Goal: Task Accomplishment & Management: Manage account settings

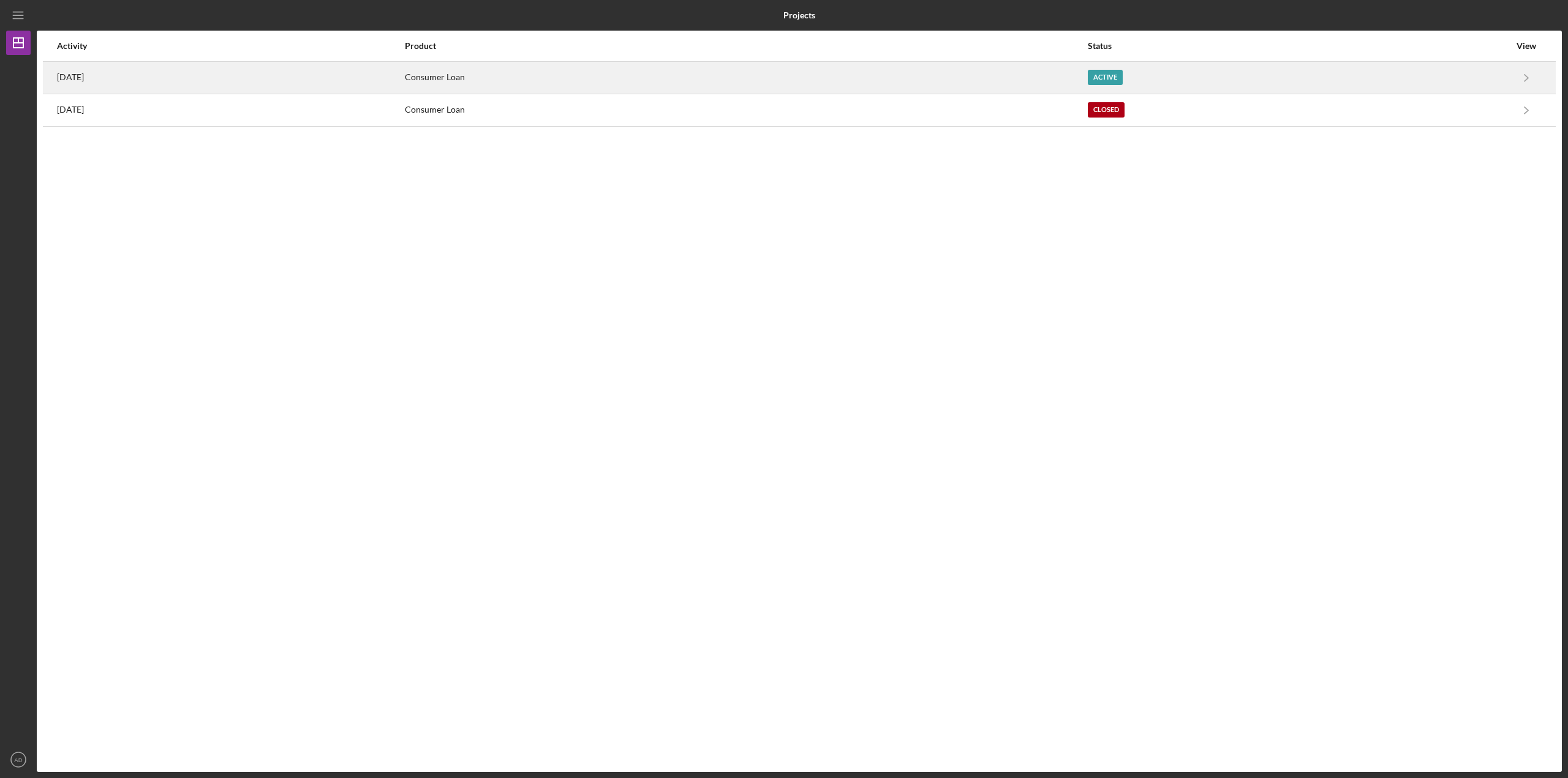
click at [137, 81] on div "[DATE]" at bounding box center [230, 77] width 347 height 30
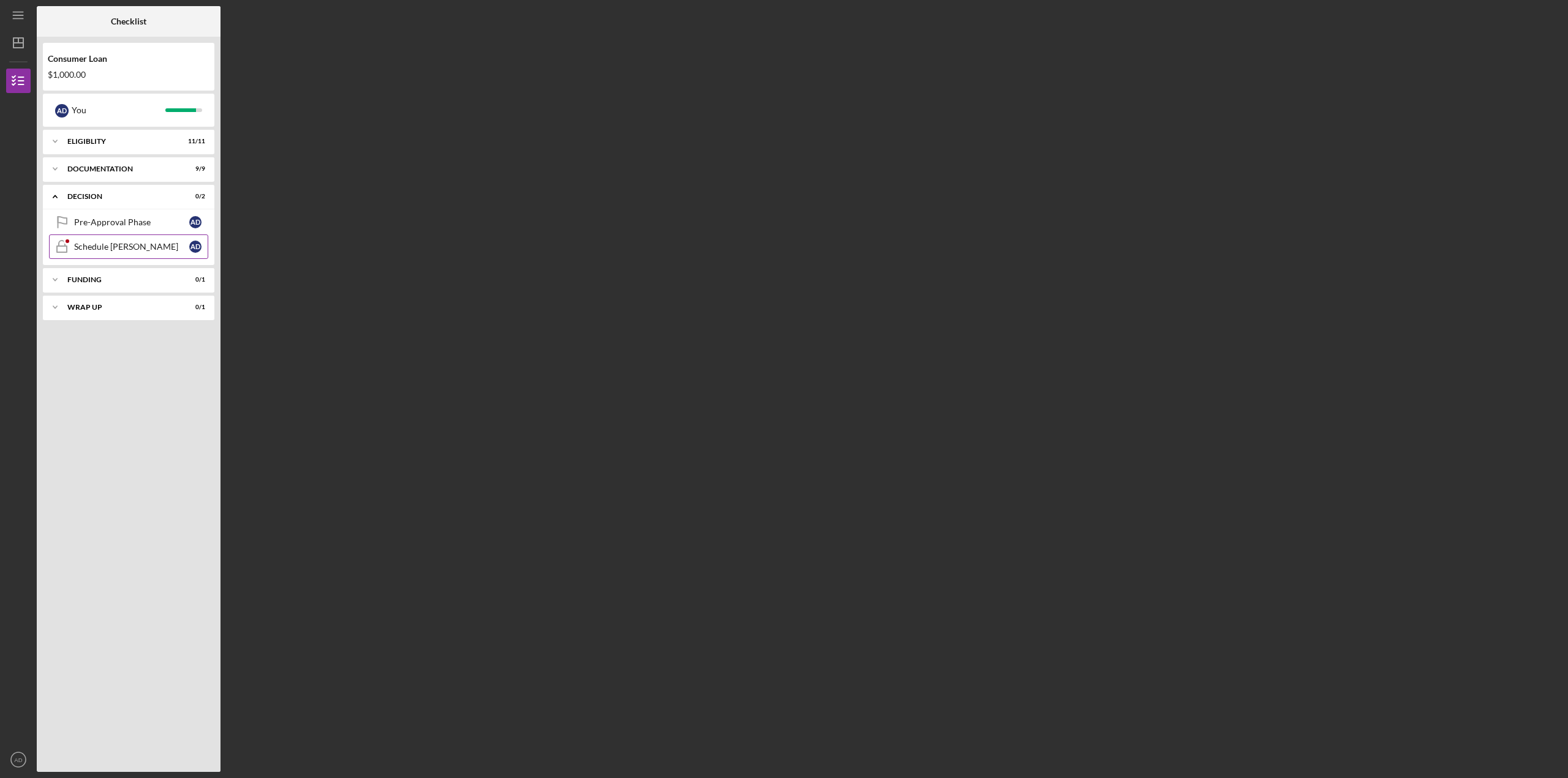
click at [115, 242] on div "Schedule [PERSON_NAME]" at bounding box center [131, 247] width 115 height 10
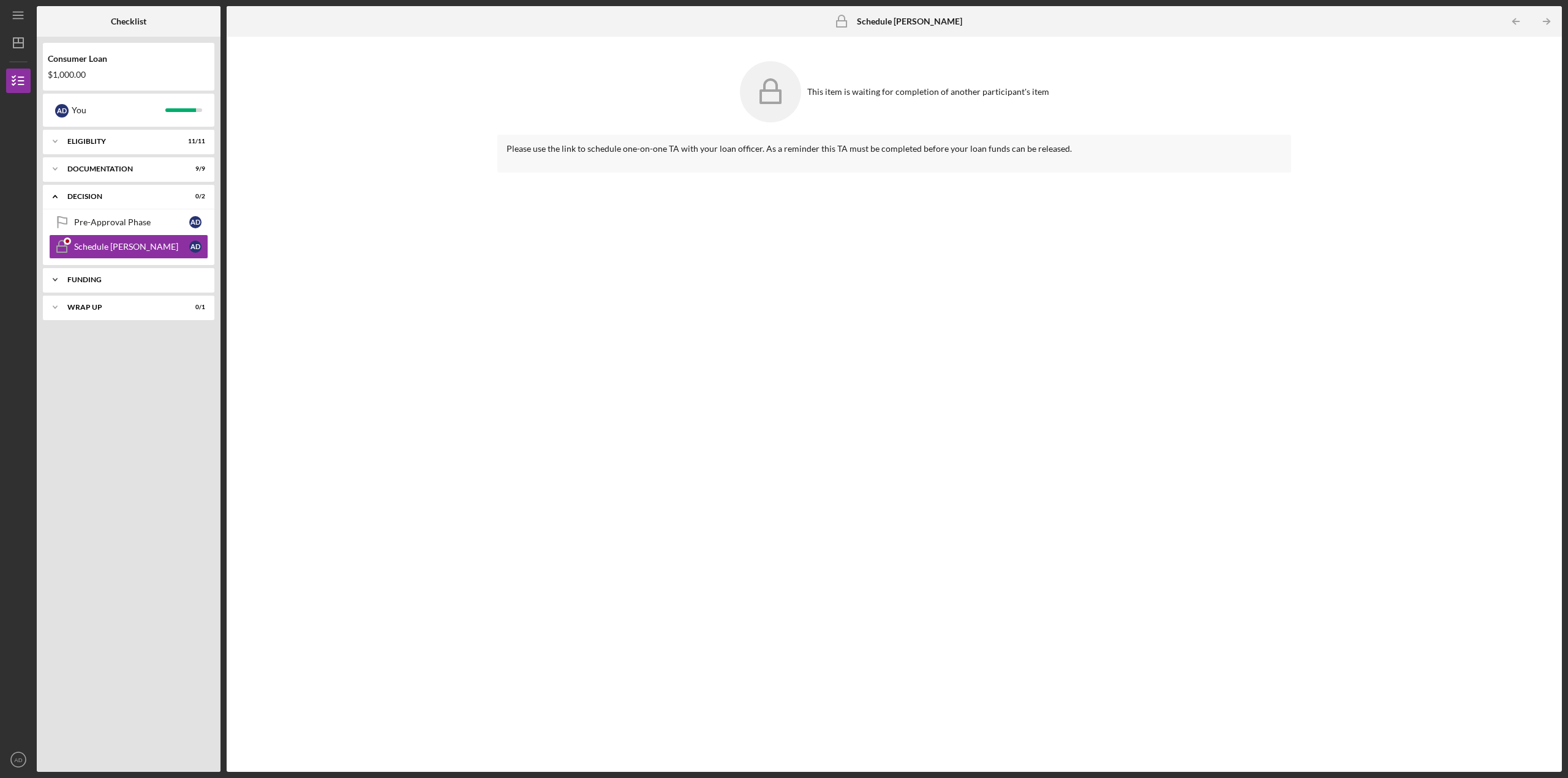
click at [93, 278] on div "Funding" at bounding box center [133, 279] width 132 height 7
click at [101, 225] on div "Pre-Approval Phase" at bounding box center [131, 222] width 115 height 10
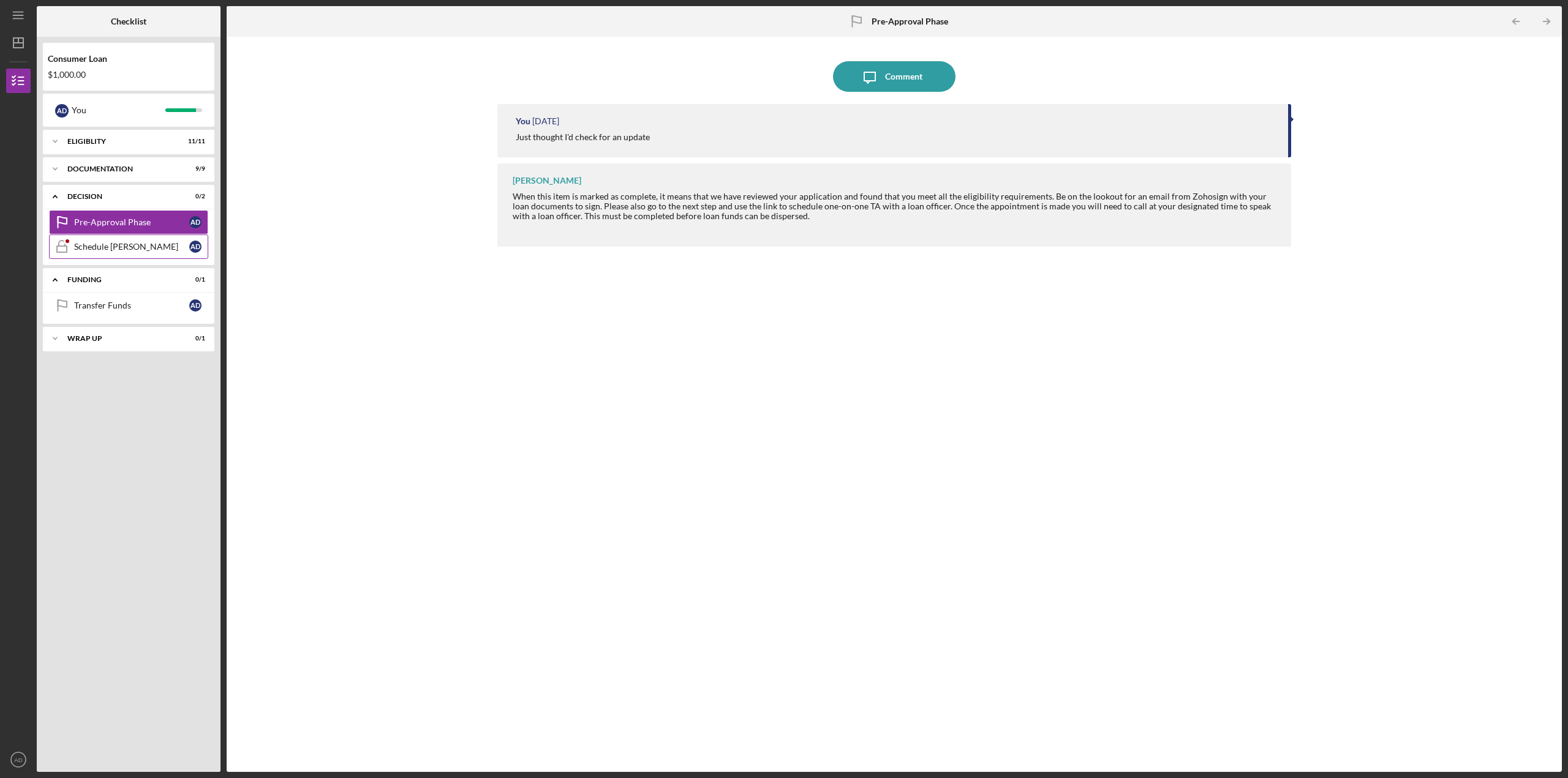
click at [137, 240] on link "Schedule [PERSON_NAME] Schedule [PERSON_NAME] A D" at bounding box center [128, 247] width 159 height 25
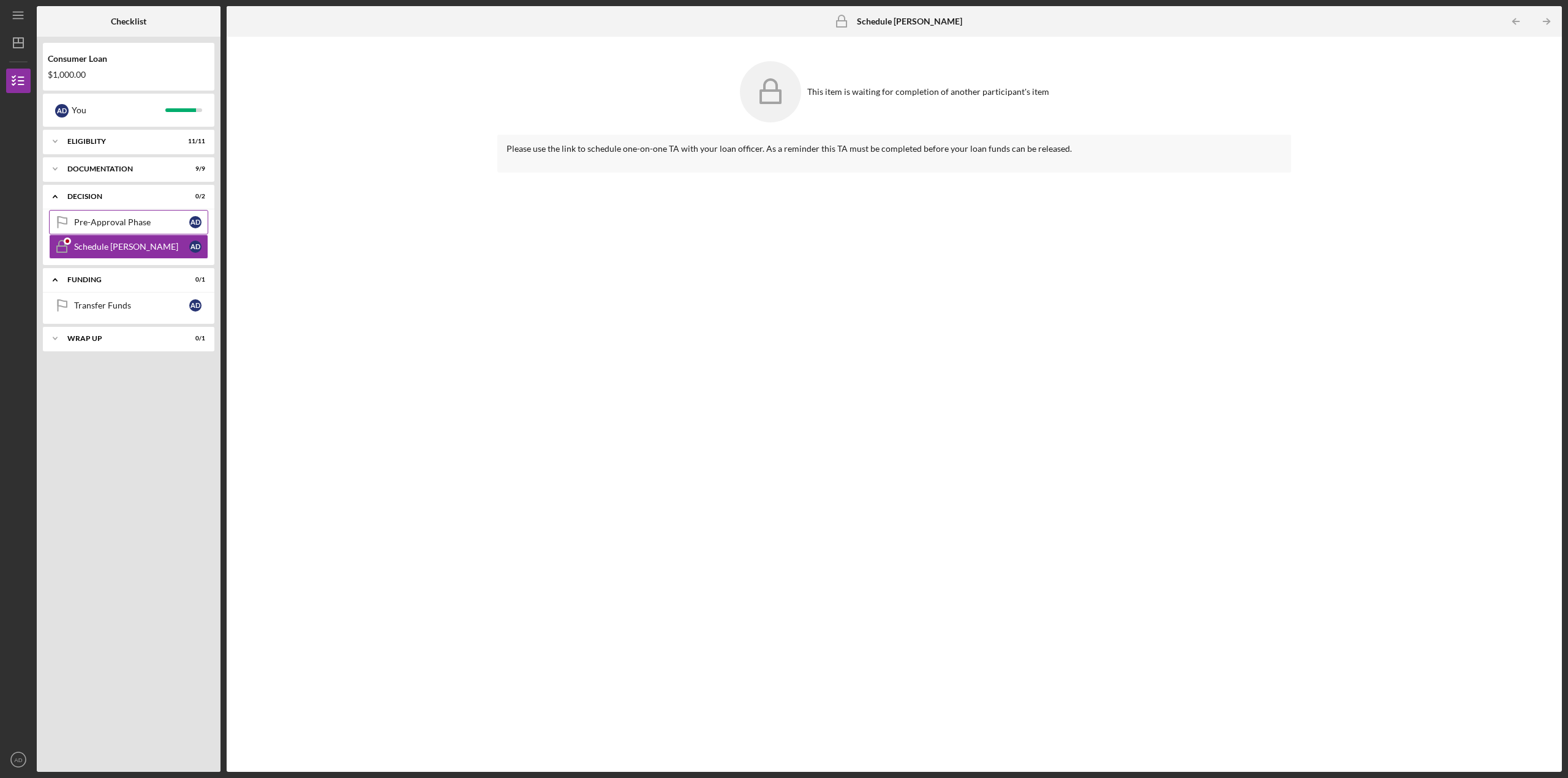
click at [137, 217] on div "Pre-Approval Phase" at bounding box center [131, 222] width 115 height 10
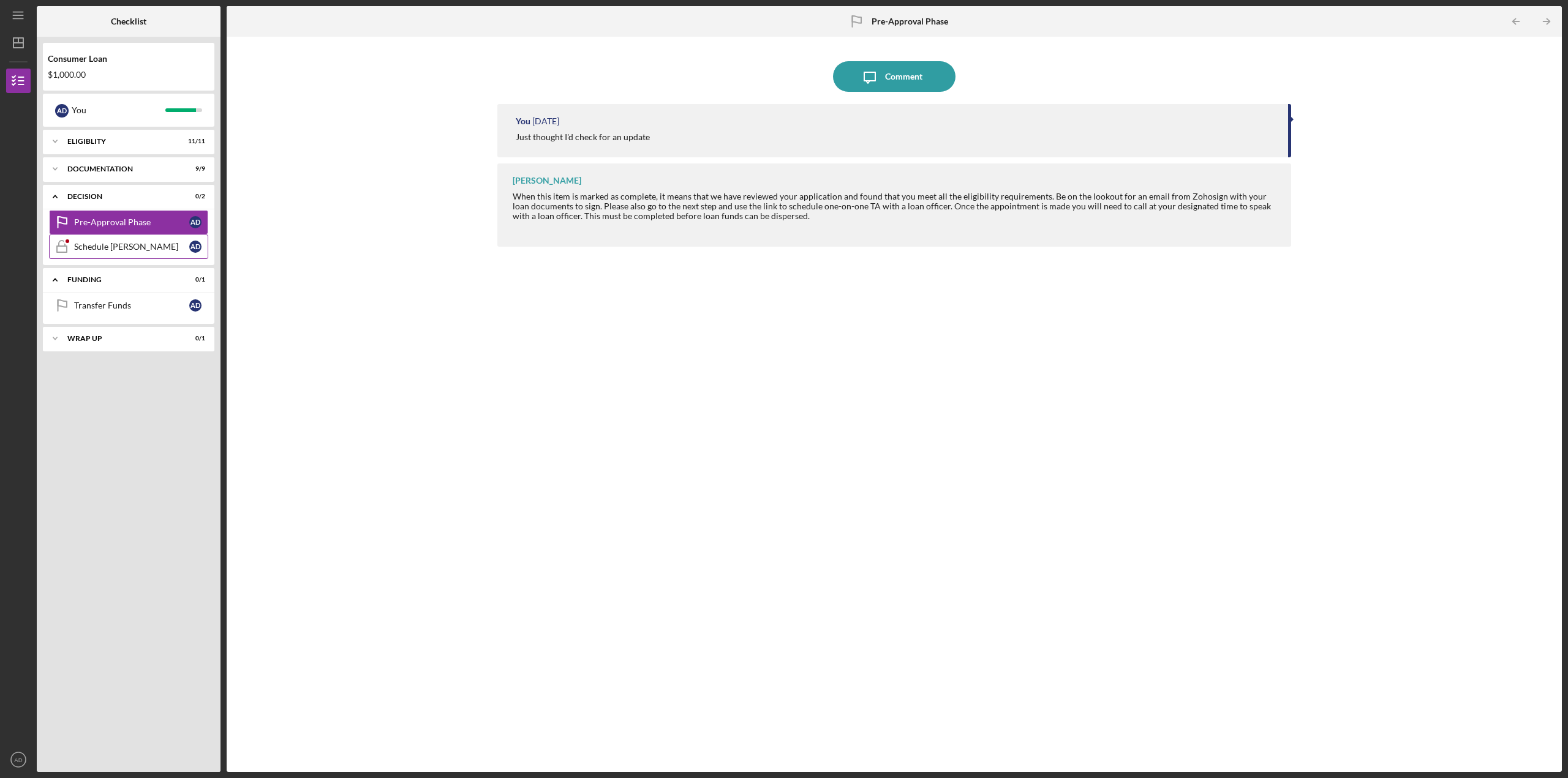
click at [126, 250] on div "Schedule [PERSON_NAME]" at bounding box center [131, 247] width 115 height 10
